Goal: Information Seeking & Learning: Check status

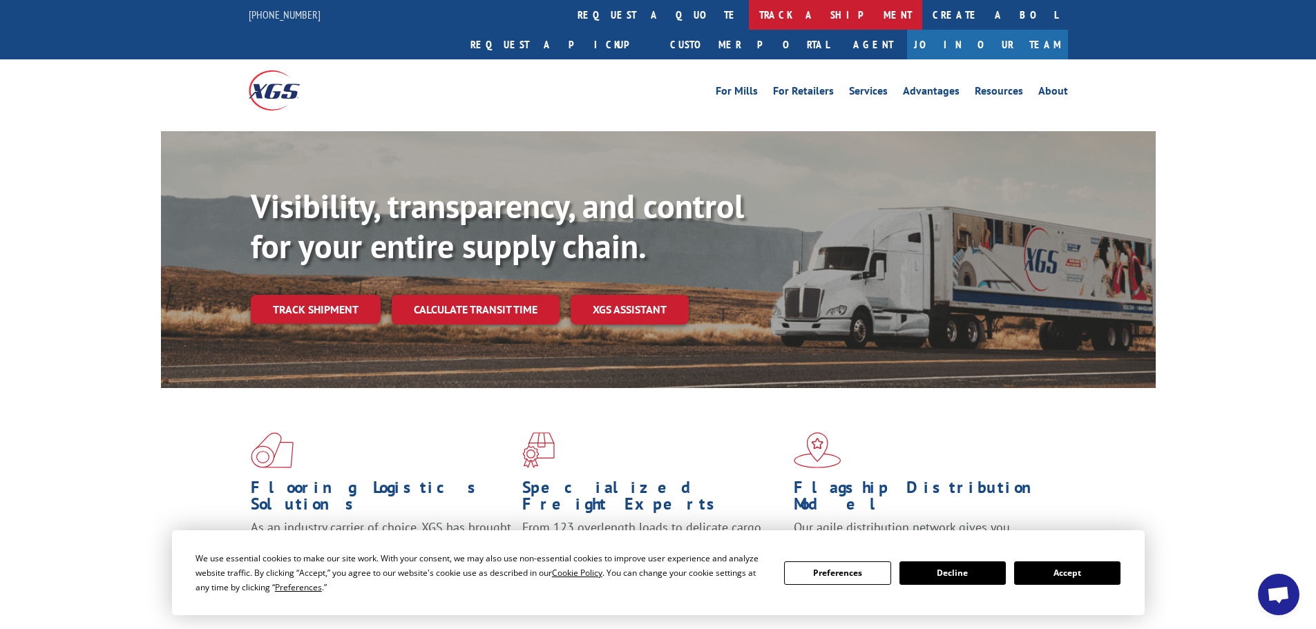
click at [749, 17] on link "track a shipment" at bounding box center [835, 15] width 173 height 30
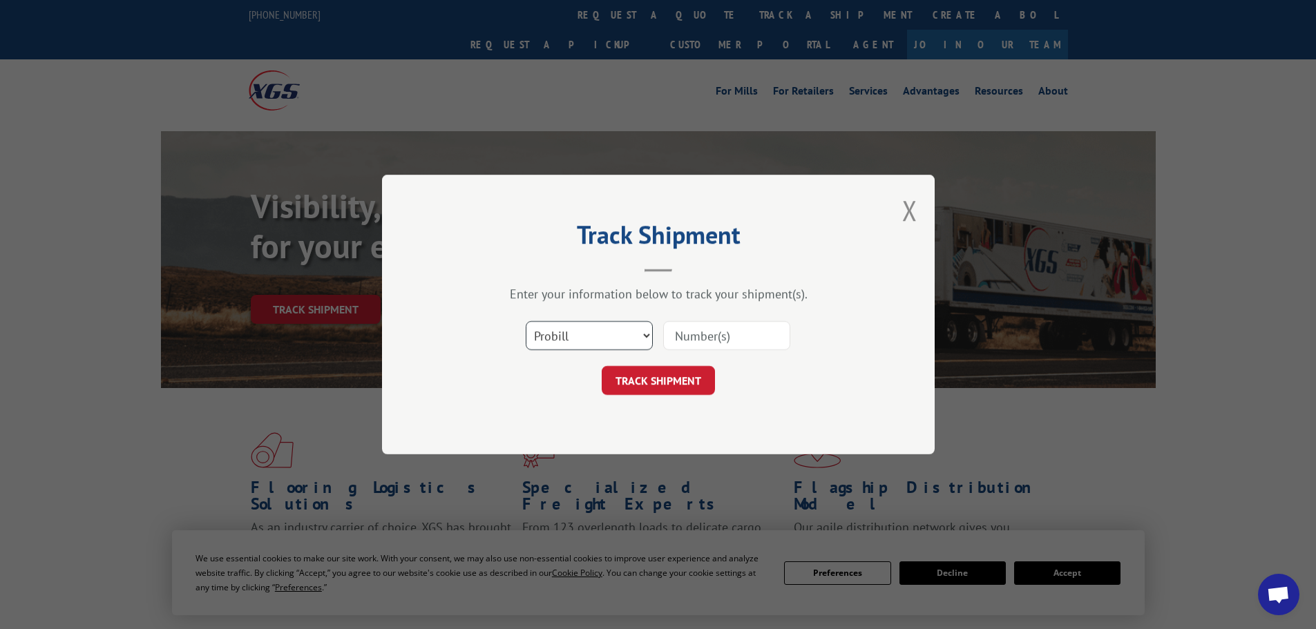
click at [565, 339] on select "Select category... Probill BOL PO" at bounding box center [589, 335] width 127 height 29
select select "bol"
click at [526, 321] on select "Select category... Probill BOL PO" at bounding box center [589, 335] width 127 height 29
paste input "5458045"
type input "5458045"
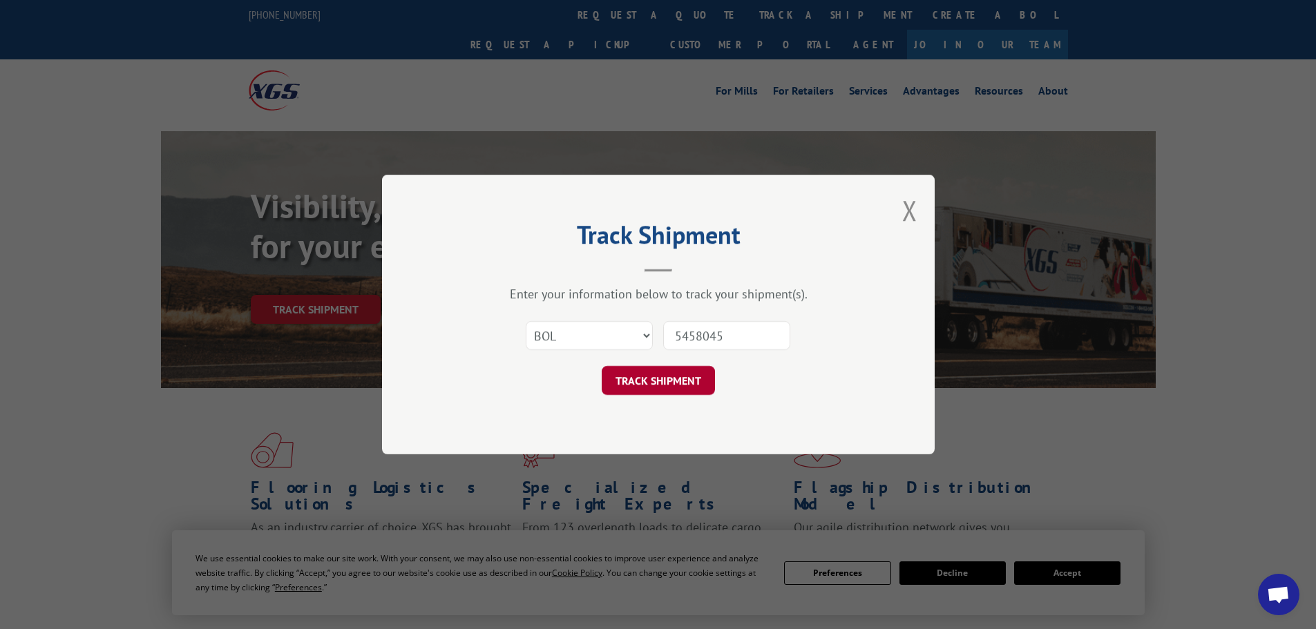
click at [679, 372] on button "TRACK SHIPMENT" at bounding box center [658, 380] width 113 height 29
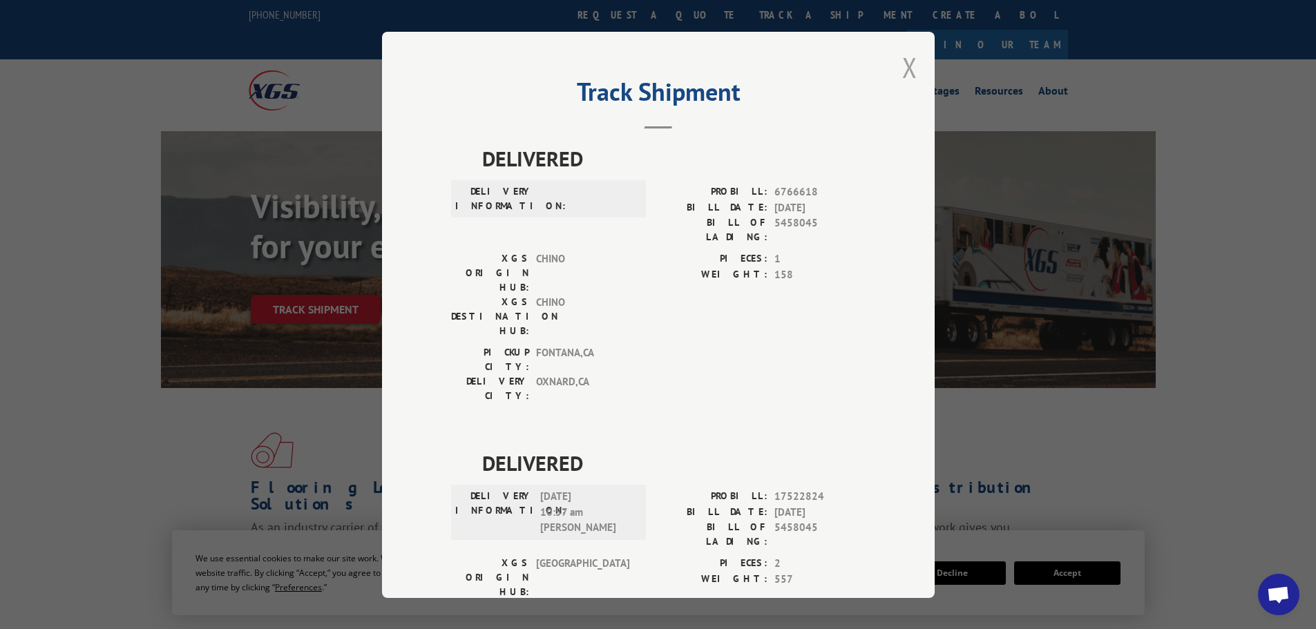
click at [902, 66] on button "Close modal" at bounding box center [909, 67] width 15 height 37
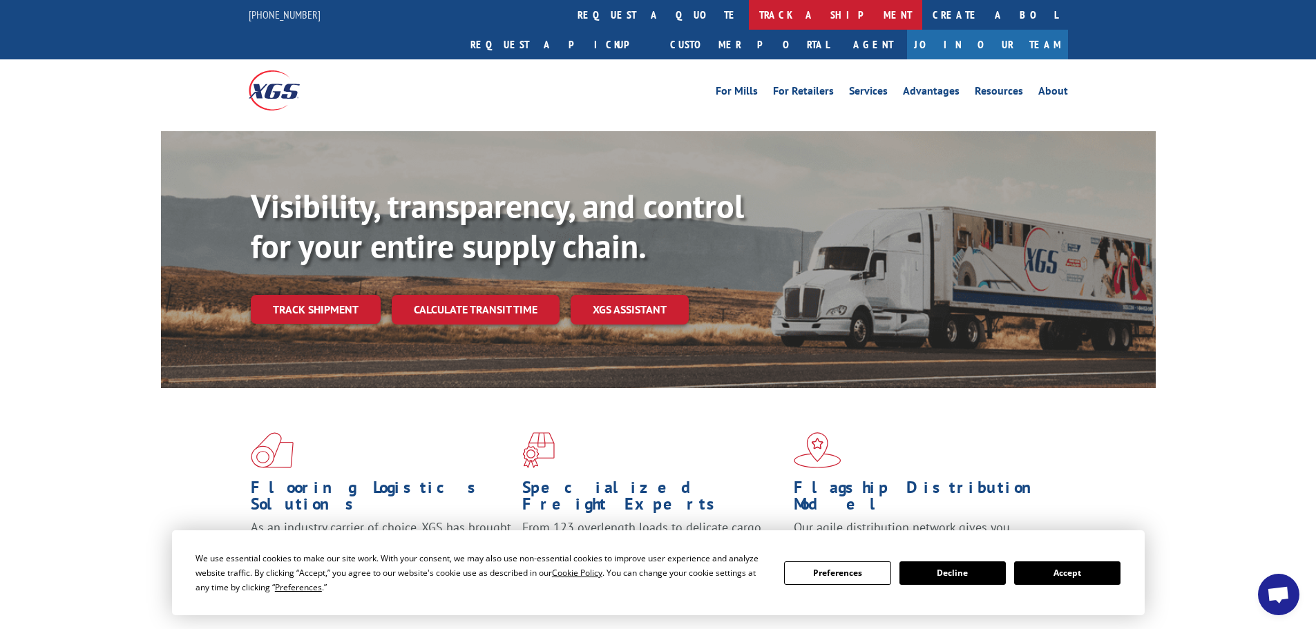
click at [749, 6] on link "track a shipment" at bounding box center [835, 15] width 173 height 30
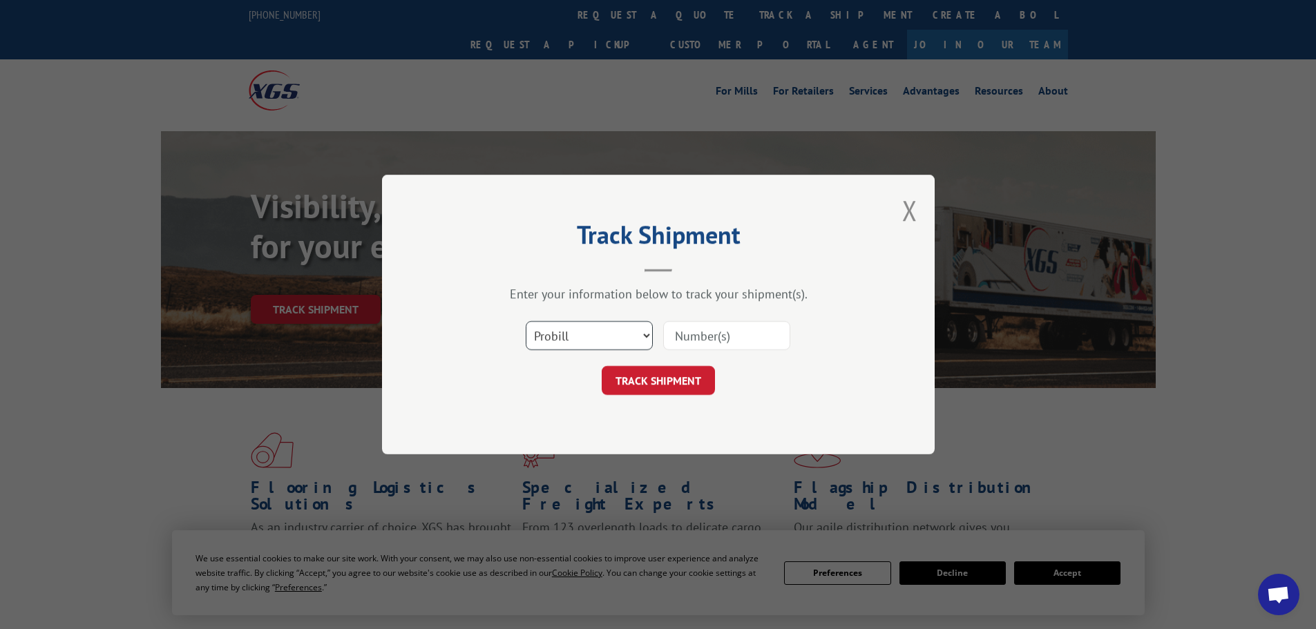
drag, startPoint x: 648, startPoint y: 332, endPoint x: 637, endPoint y: 330, distance: 11.1
click at [648, 332] on select "Select category... Probill BOL PO" at bounding box center [589, 335] width 127 height 29
select select "bol"
click at [526, 321] on select "Select category... Probill BOL PO" at bounding box center [589, 335] width 127 height 29
paste input "7041135"
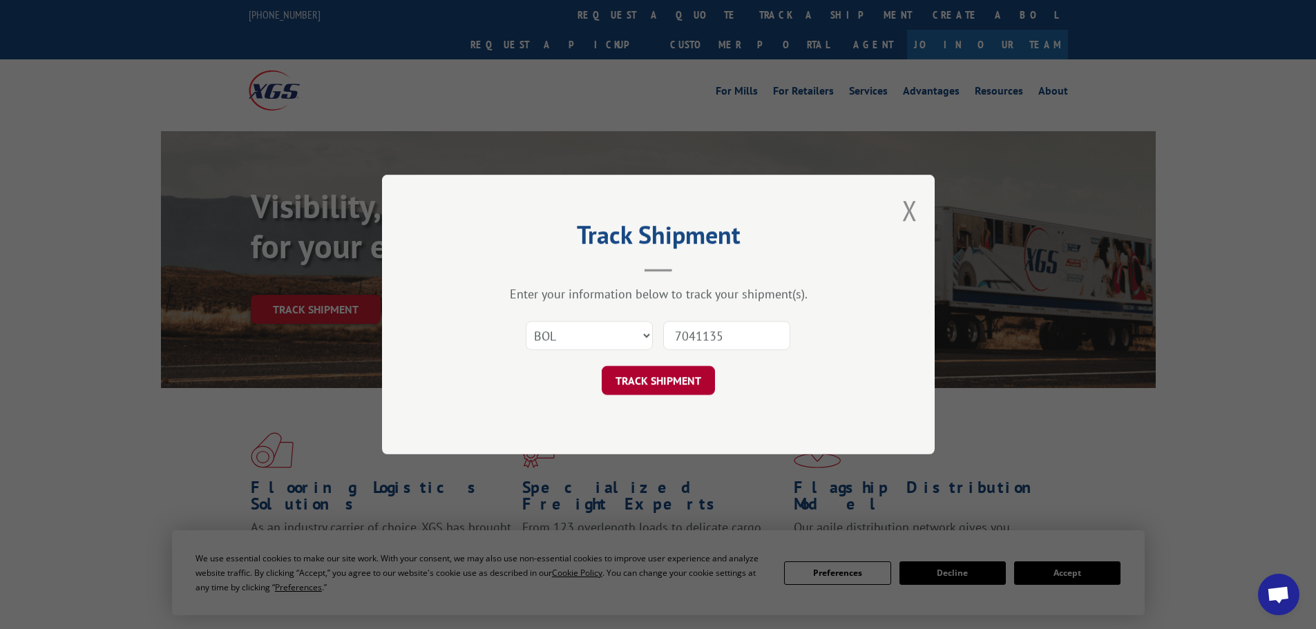
type input "7041135"
click at [681, 381] on button "TRACK SHIPMENT" at bounding box center [658, 380] width 113 height 29
